Goal: Task Accomplishment & Management: Complete application form

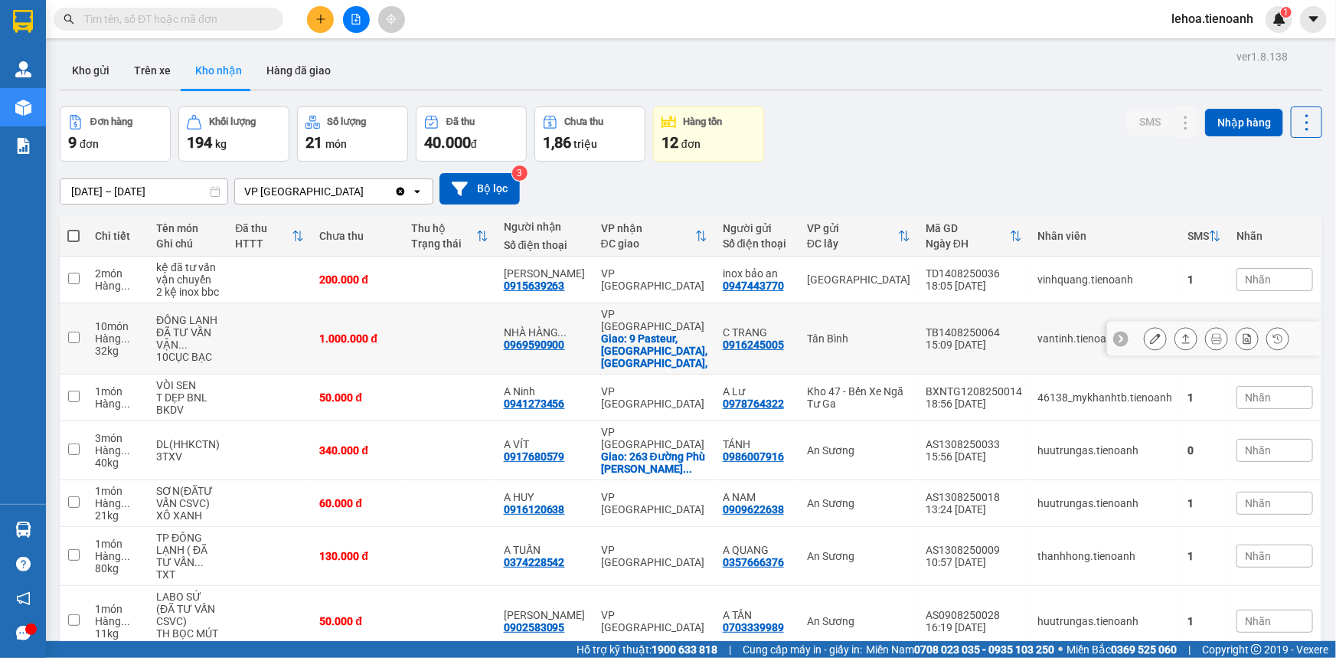
click at [220, 338] on div "ĐÔNG LẠNH ĐÃ TƯ VẤN VẬN ..." at bounding box center [188, 332] width 64 height 37
checkbox input "true"
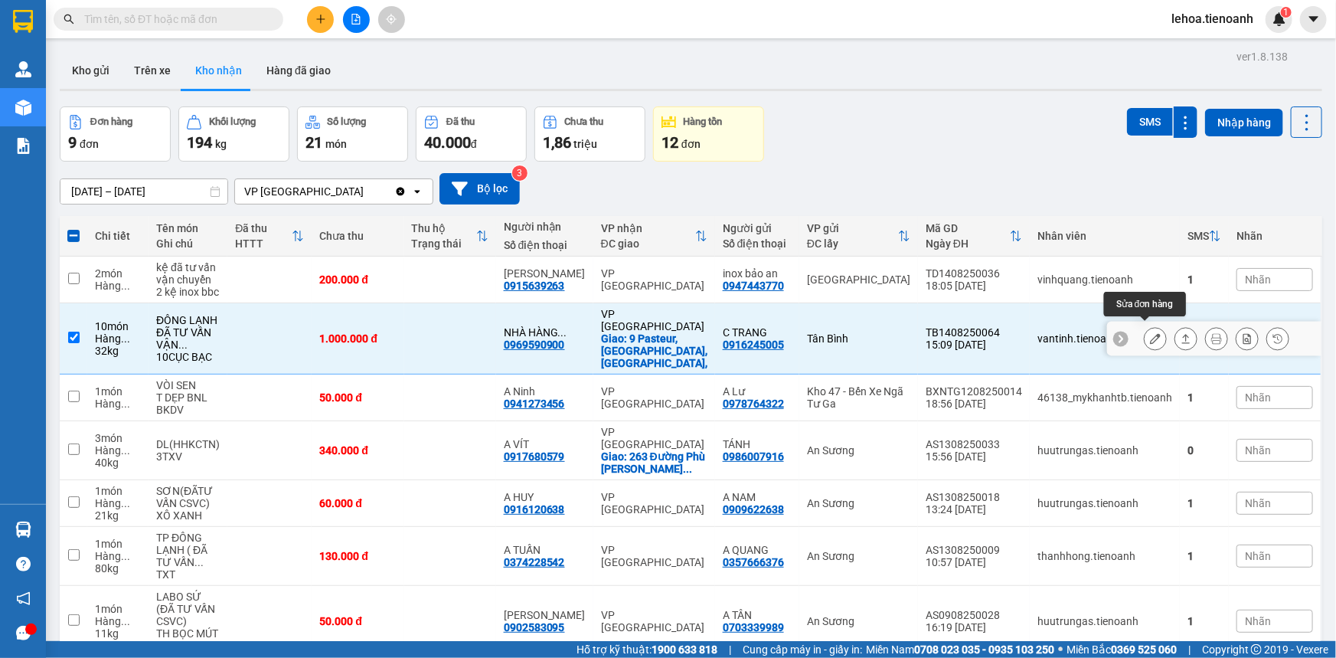
click at [852, 327] on button at bounding box center [1155, 338] width 21 height 27
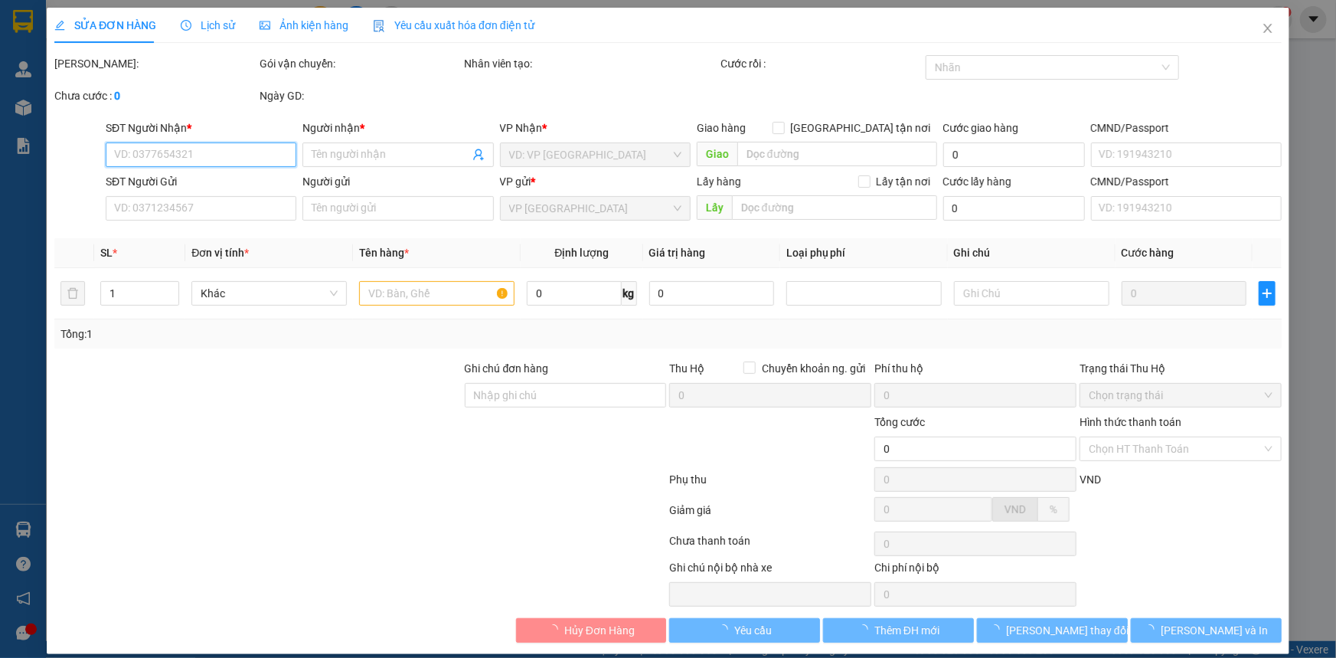
type input "0969590900"
type input "NHÀ HÀNG BÍCH CÂU"
checkbox input "true"
type input "9 Pasteur, [GEOGRAPHIC_DATA], [GEOGRAPHIC_DATA],"
type input "0916245005"
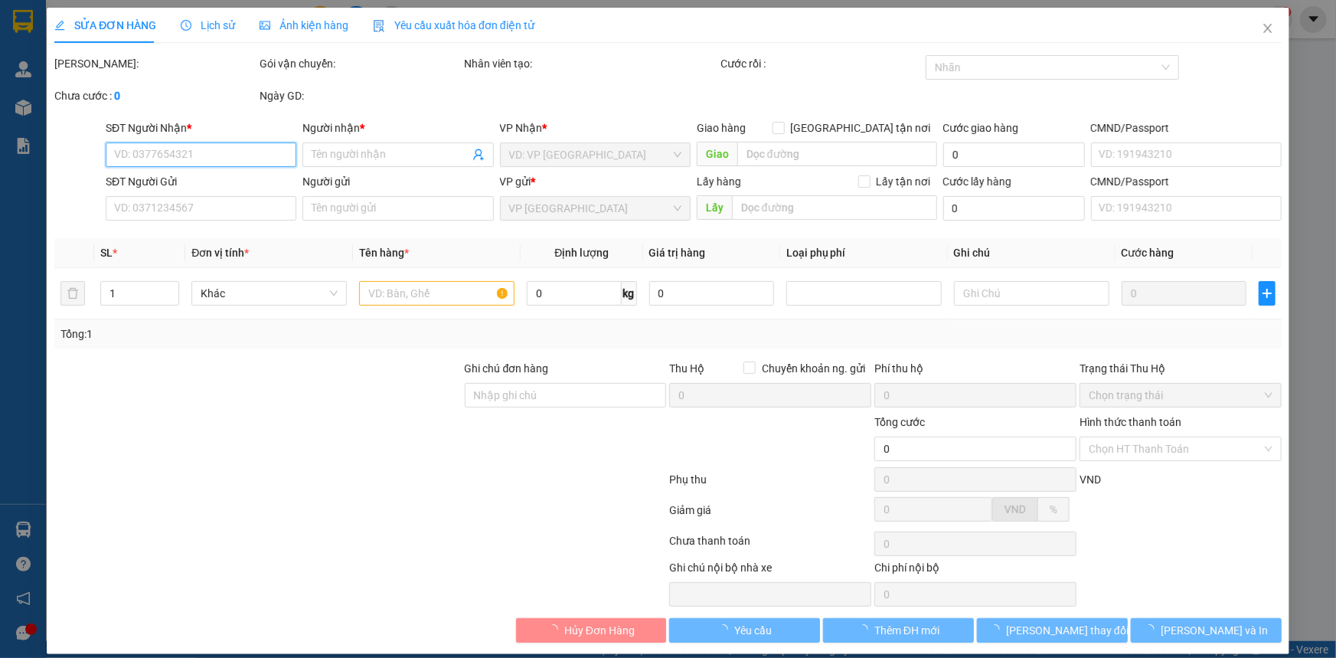
type input "C TRANG"
type input "1.000.000"
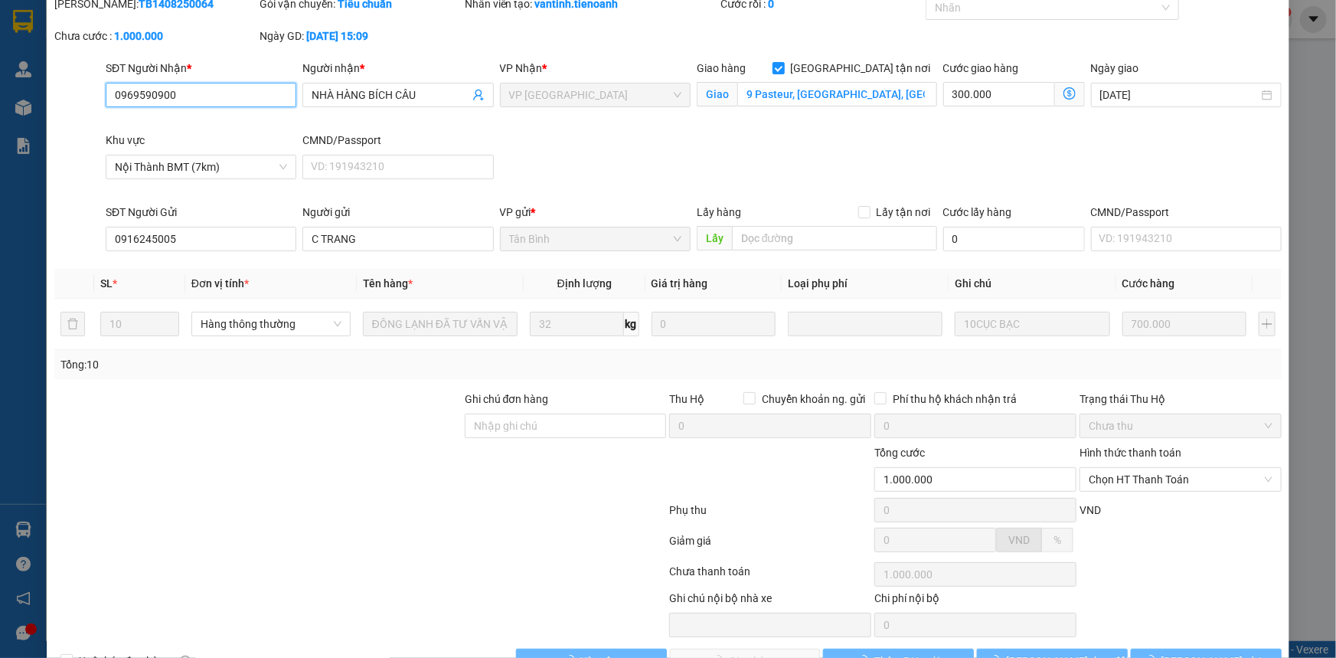
scroll to position [103, 0]
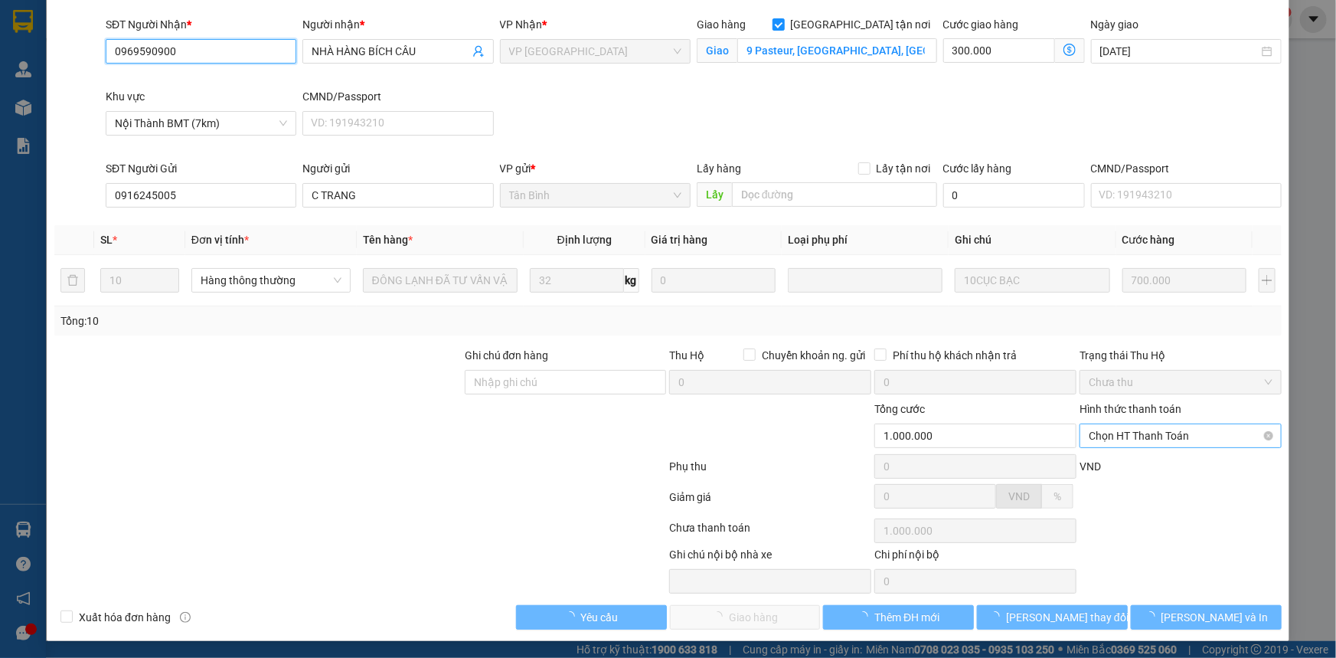
click at [852, 438] on span "Chọn HT Thanh Toán" at bounding box center [1181, 435] width 184 height 23
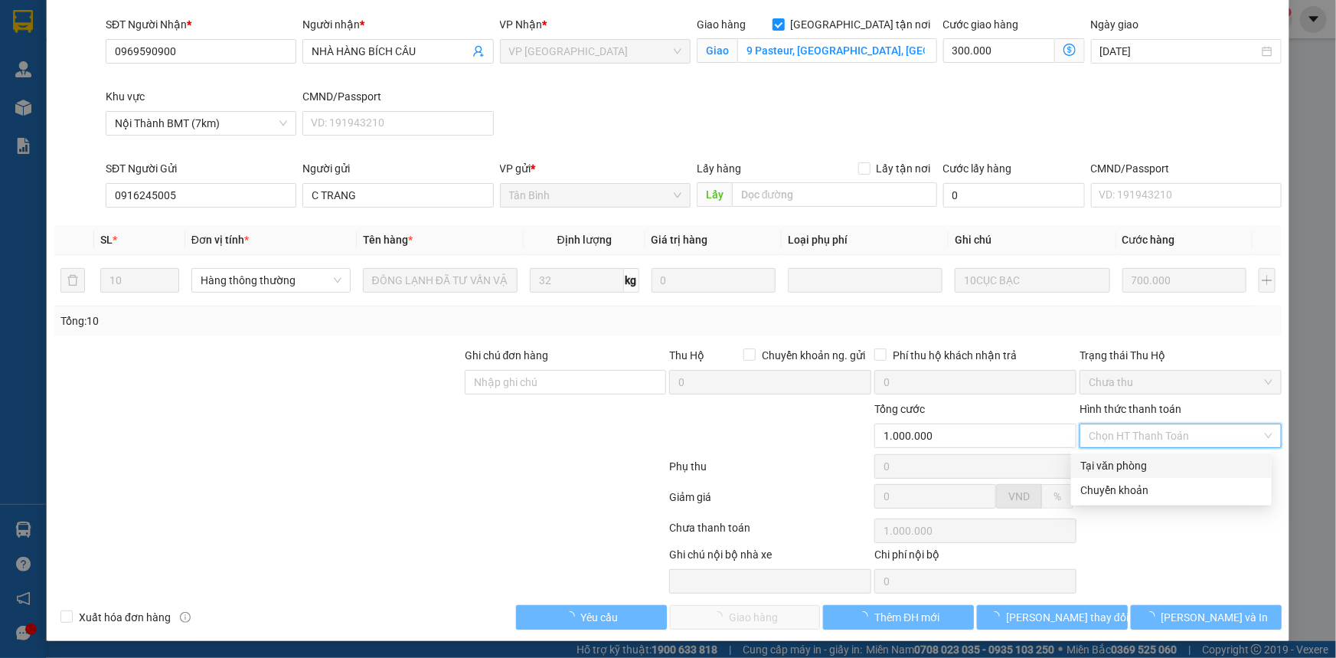
click at [852, 469] on div "Tại văn phòng" at bounding box center [1171, 465] width 182 height 17
type input "0"
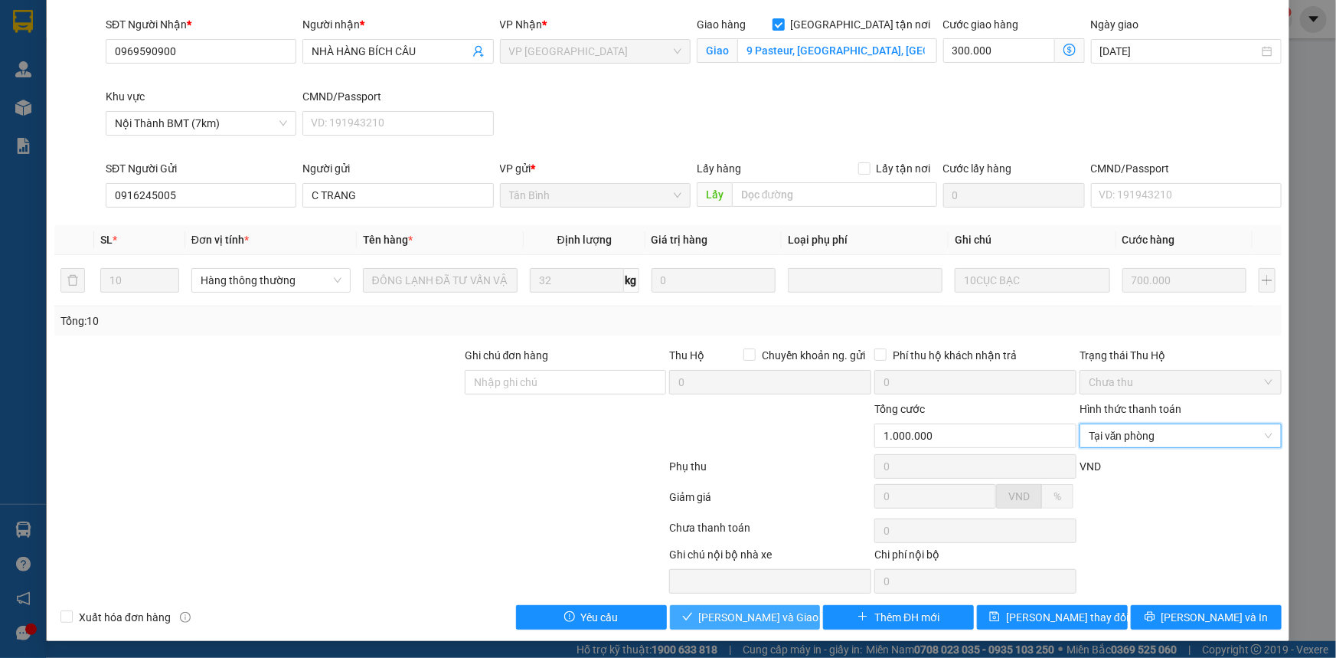
click at [744, 577] on button "[PERSON_NAME] và Giao hàng" at bounding box center [745, 617] width 151 height 25
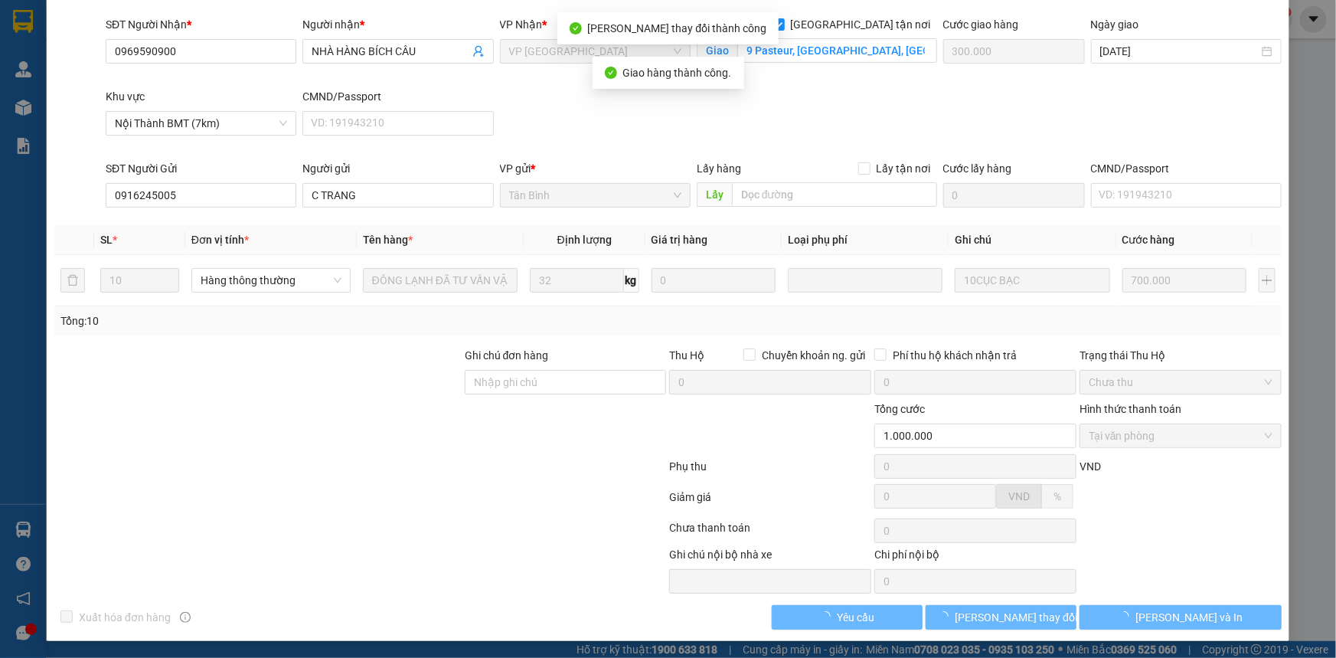
scroll to position [0, 0]
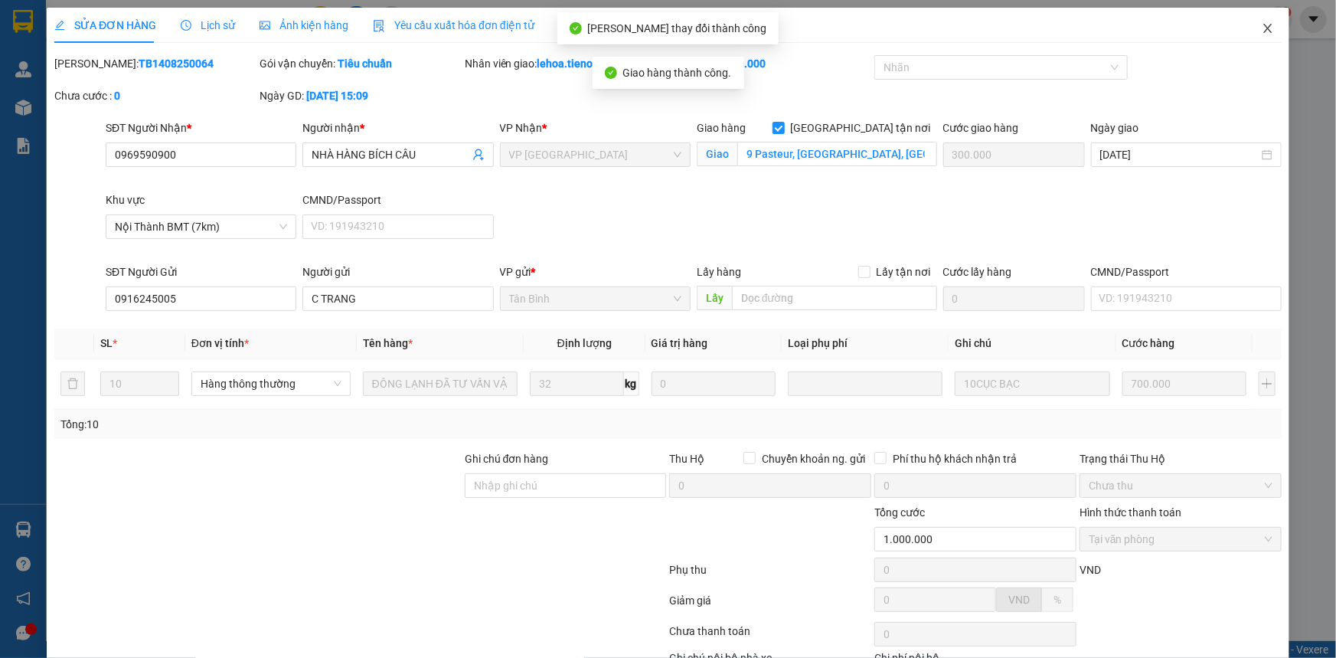
click at [852, 28] on icon "close" at bounding box center [1268, 28] width 12 height 12
